Goal: Use online tool/utility: Utilize a website feature to perform a specific function

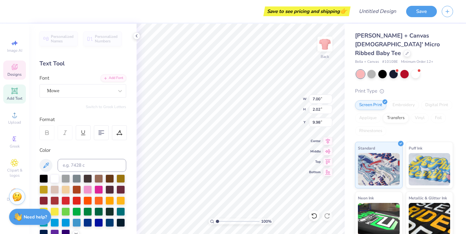
type input "3.00"
click at [139, 35] on icon at bounding box center [136, 35] width 5 height 5
click at [136, 36] on div "Personalized Names Personalized Numbers Text Tool Add Font Font Mowe Switch to …" at bounding box center [82, 129] width 107 height 210
click at [354, 0] on html "Art colors Save to see pricing and shipping 👉 Design Title Save Image AI Design…" at bounding box center [233, 117] width 466 height 234
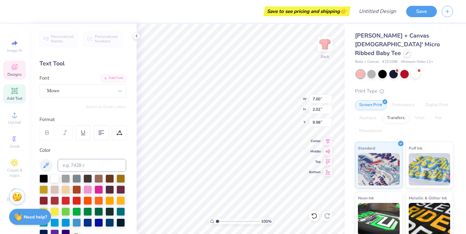
drag, startPoint x: 354, startPoint y: -40, endPoint x: 131, endPoint y: 84, distance: 255.4
click at [131, 84] on div "Personalized Names Personalized Numbers Text Tool Add Font Font Mowe Switch to …" at bounding box center [82, 129] width 107 height 210
type input "9.46"
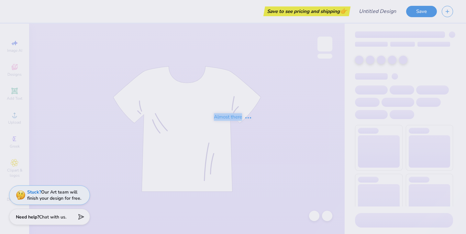
drag, startPoint x: 230, startPoint y: 121, endPoint x: 176, endPoint y: 86, distance: 64.7
click at [175, 86] on div "Almost there" at bounding box center [233, 117] width 466 height 234
click at [176, 86] on div "Almost there" at bounding box center [233, 117] width 466 height 234
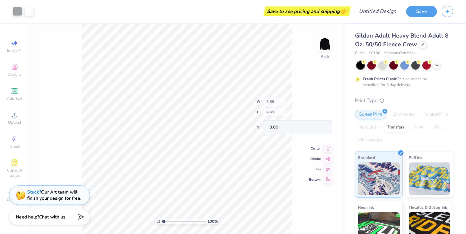
click at [299, 46] on div "100 % Back W 8.65 H 4.49 Y 3.00 Center Middle Top Bottom" at bounding box center [186, 129] width 315 height 210
